Goal: Contribute content: Add original content to the website for others to see

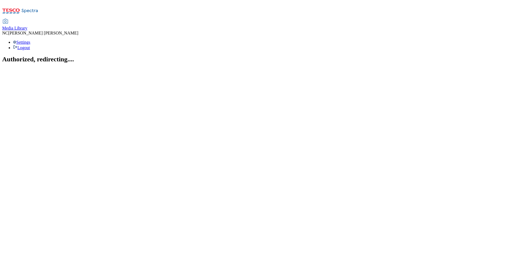
click at [27, 26] on div "Media Library" at bounding box center [14, 28] width 25 height 5
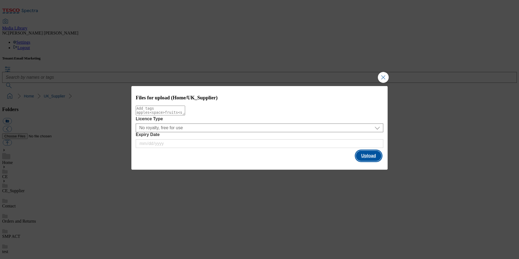
click at [380, 160] on button "Upload" at bounding box center [369, 156] width 26 height 10
